Goal: Check status: Check status

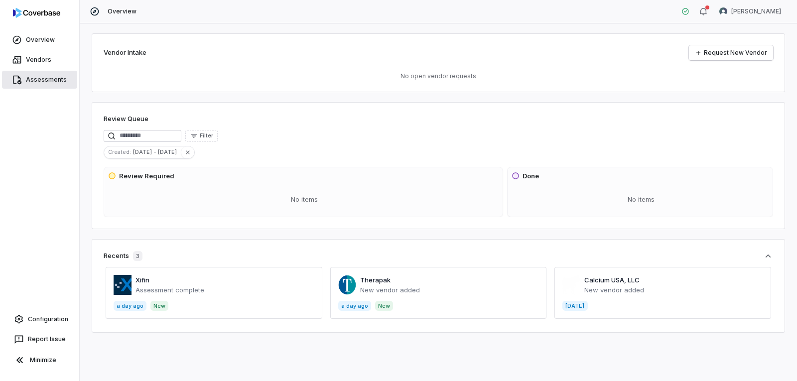
click at [32, 75] on link "Assessments" at bounding box center [39, 80] width 75 height 18
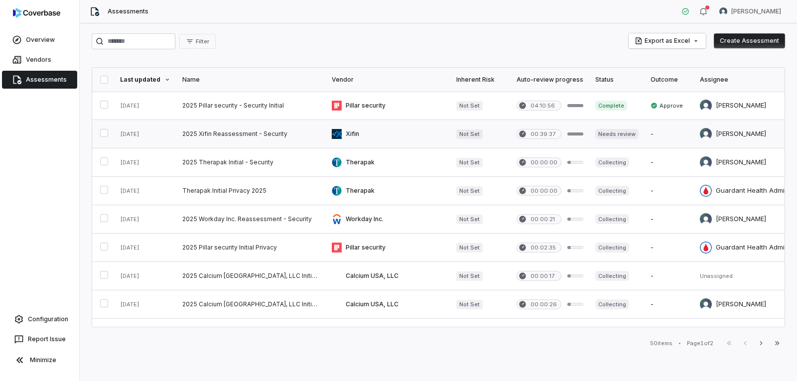
click at [253, 134] on link at bounding box center [251, 134] width 150 height 28
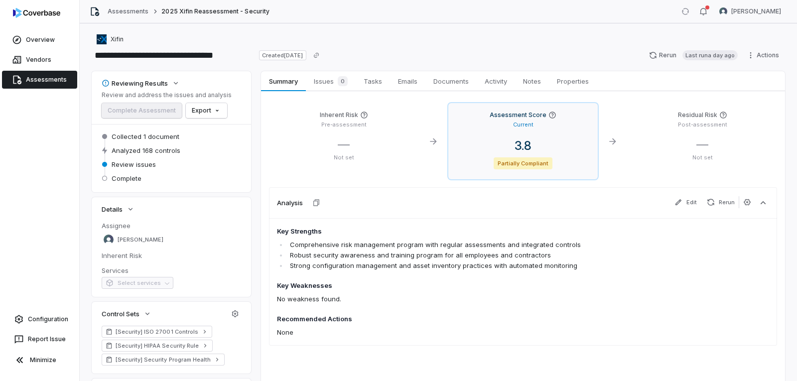
click at [567, 148] on div "3.8" at bounding box center [524, 146] width 134 height 15
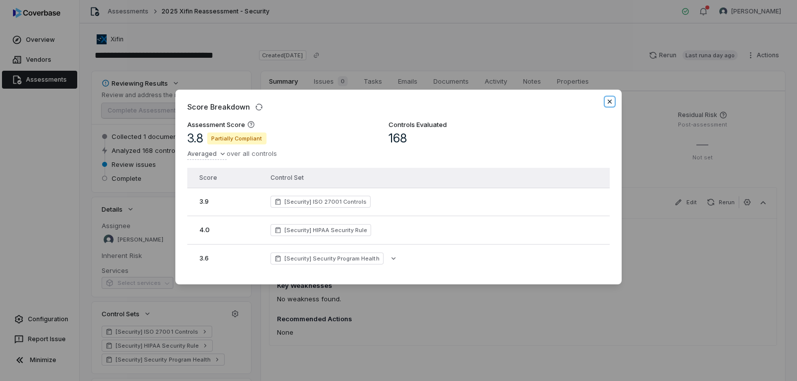
click at [610, 98] on icon "button" at bounding box center [610, 102] width 8 height 8
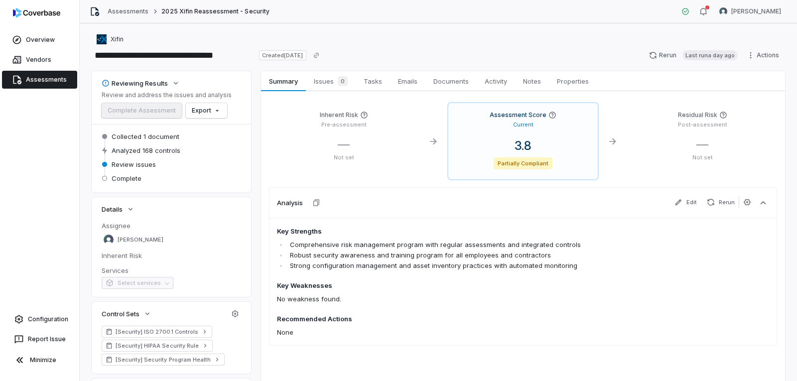
click at [144, 111] on span "Complete Assessment" at bounding box center [142, 110] width 80 height 8
click at [130, 179] on span "Complete" at bounding box center [127, 178] width 30 height 9
click at [358, 153] on div "— Not set" at bounding box center [344, 149] width 134 height 24
click at [330, 86] on span "Issues 0" at bounding box center [331, 81] width 42 height 14
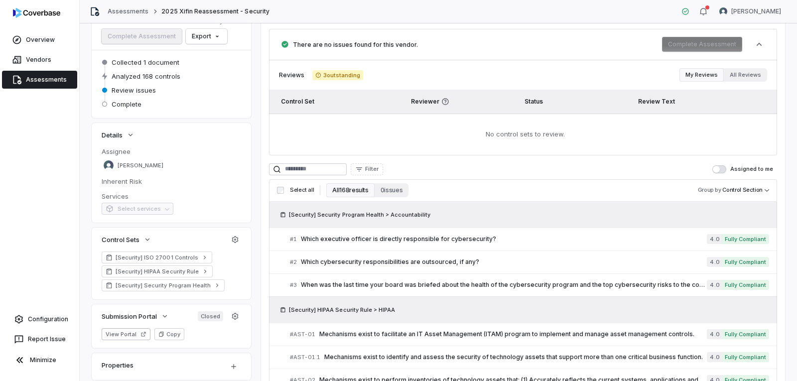
scroll to position [73, 0]
click at [690, 78] on button "My Reviews" at bounding box center [702, 75] width 44 height 13
click at [741, 81] on button "All Reviews" at bounding box center [745, 75] width 43 height 13
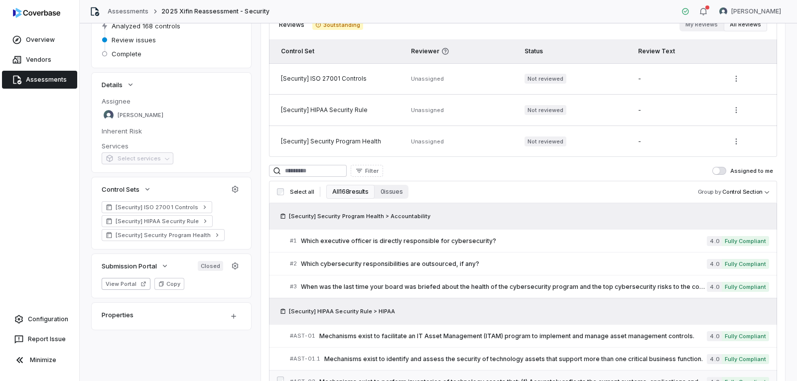
scroll to position [123, 0]
